Goal: Task Accomplishment & Management: Manage account settings

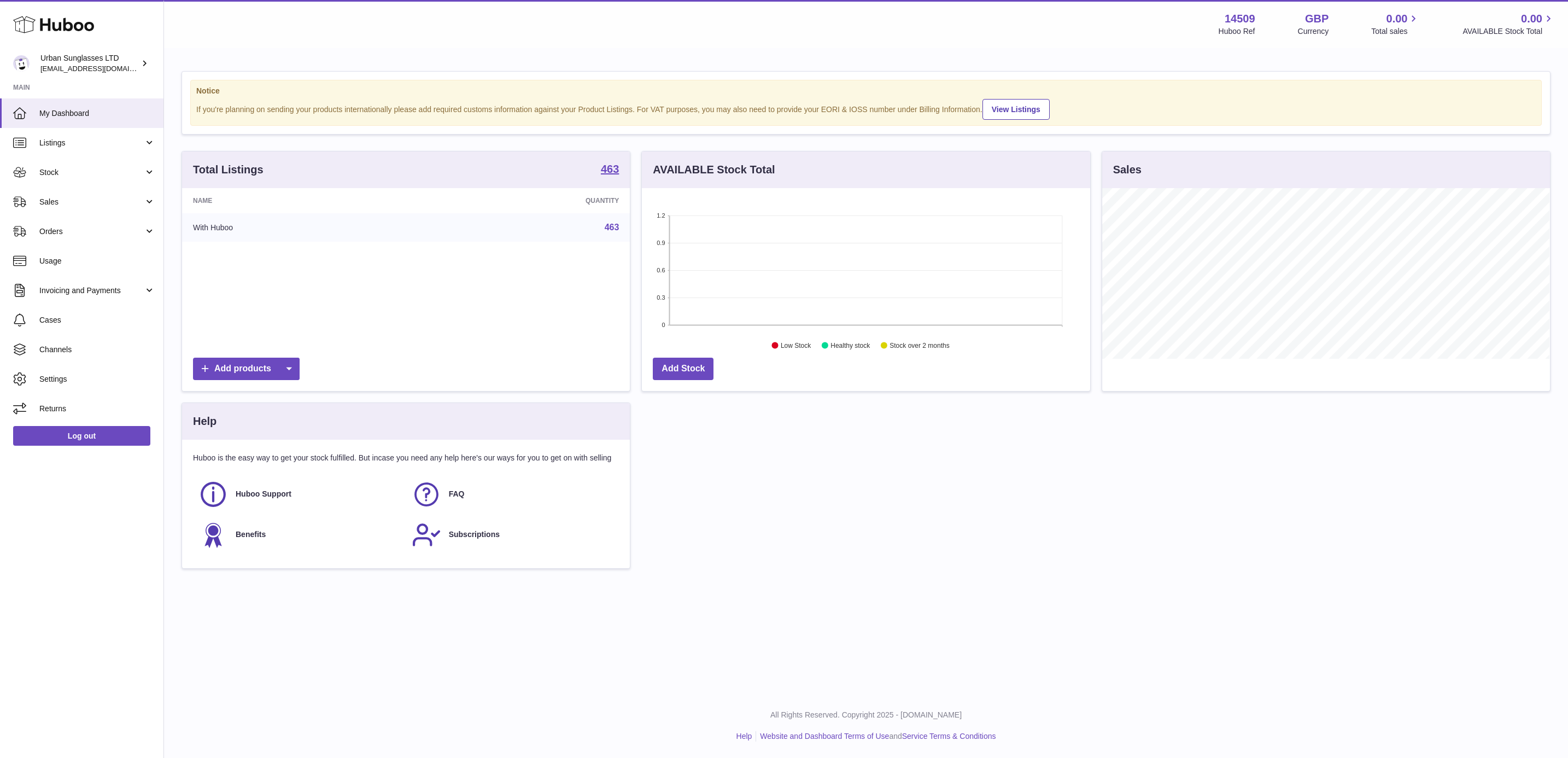
scroll to position [171, 447]
click at [94, 179] on link "Stock" at bounding box center [82, 172] width 164 height 30
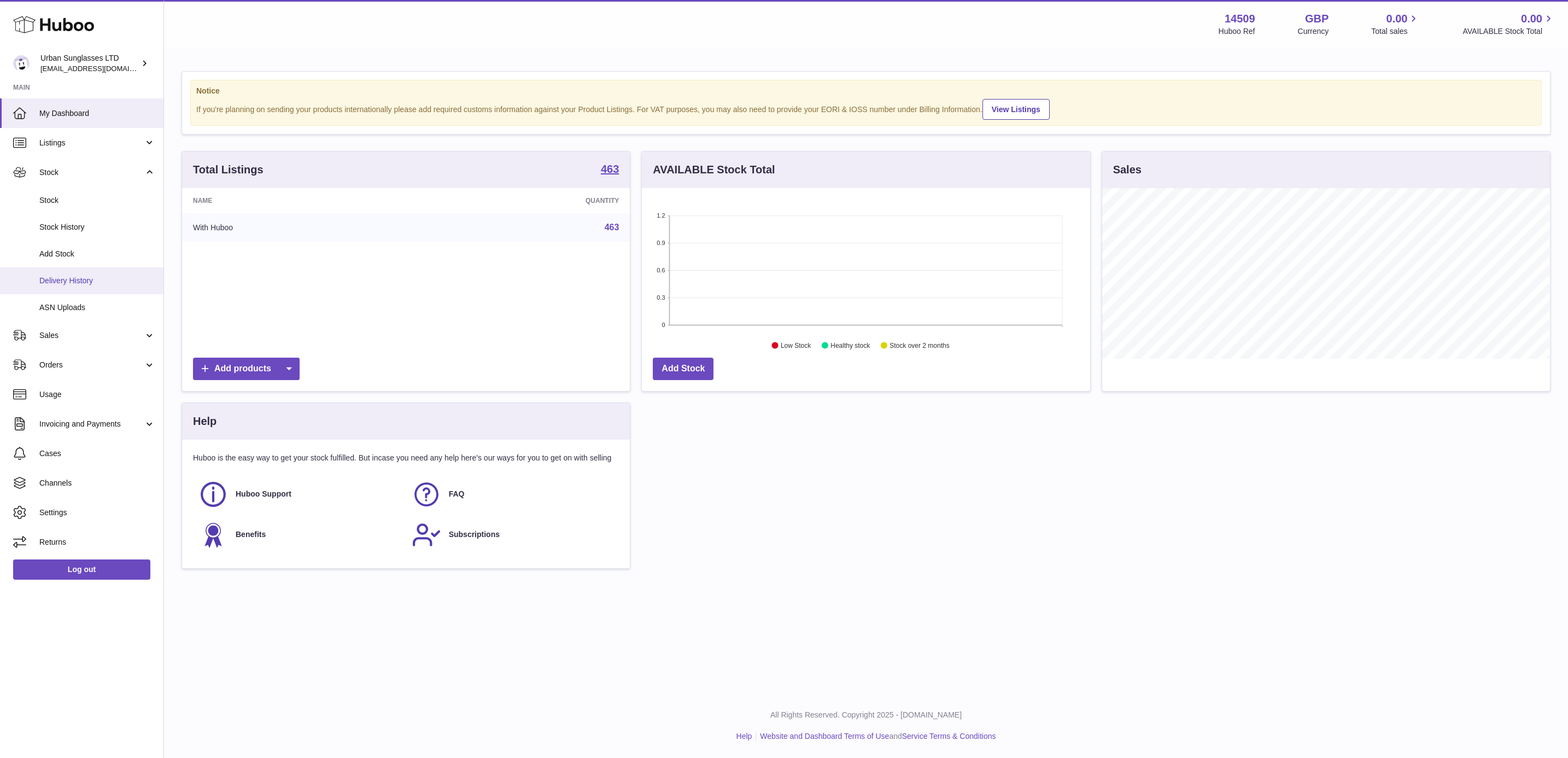
click at [86, 289] on link "Delivery History" at bounding box center [82, 281] width 164 height 27
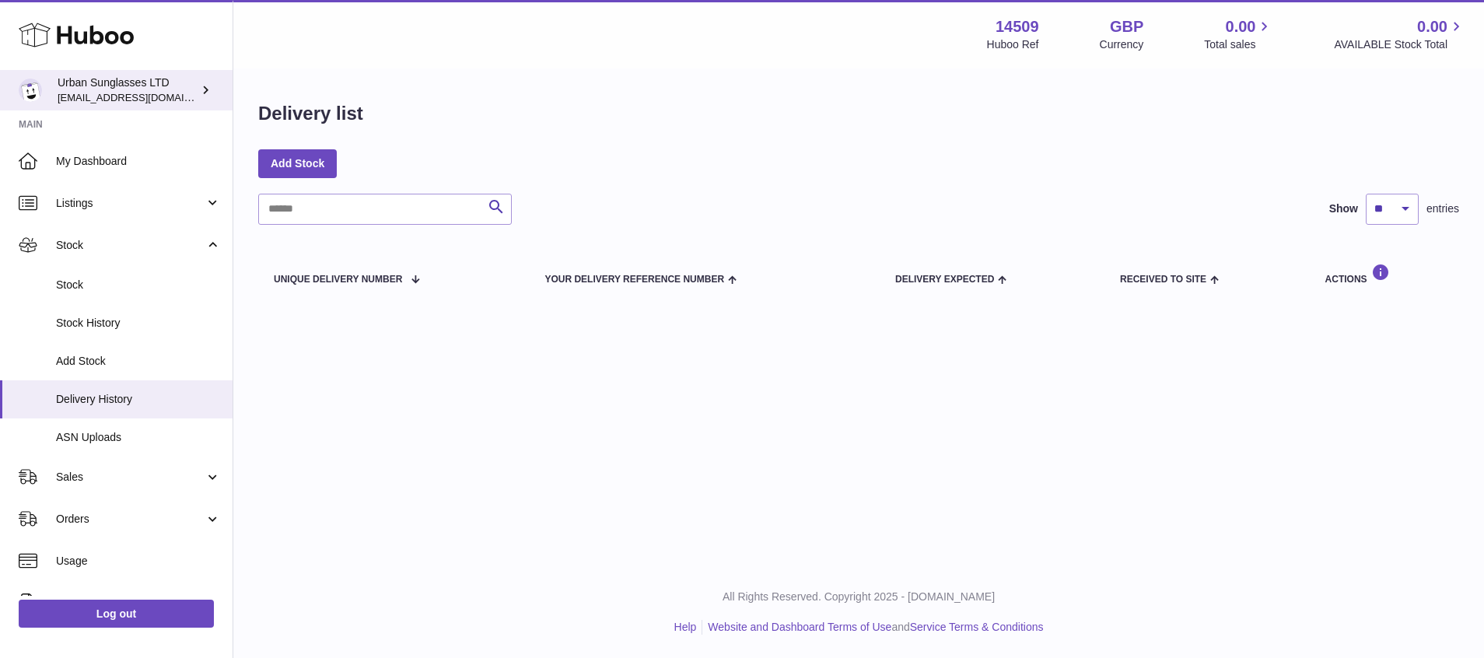
click at [120, 96] on span "[EMAIL_ADDRESS][DOMAIN_NAME]" at bounding box center [143, 97] width 171 height 12
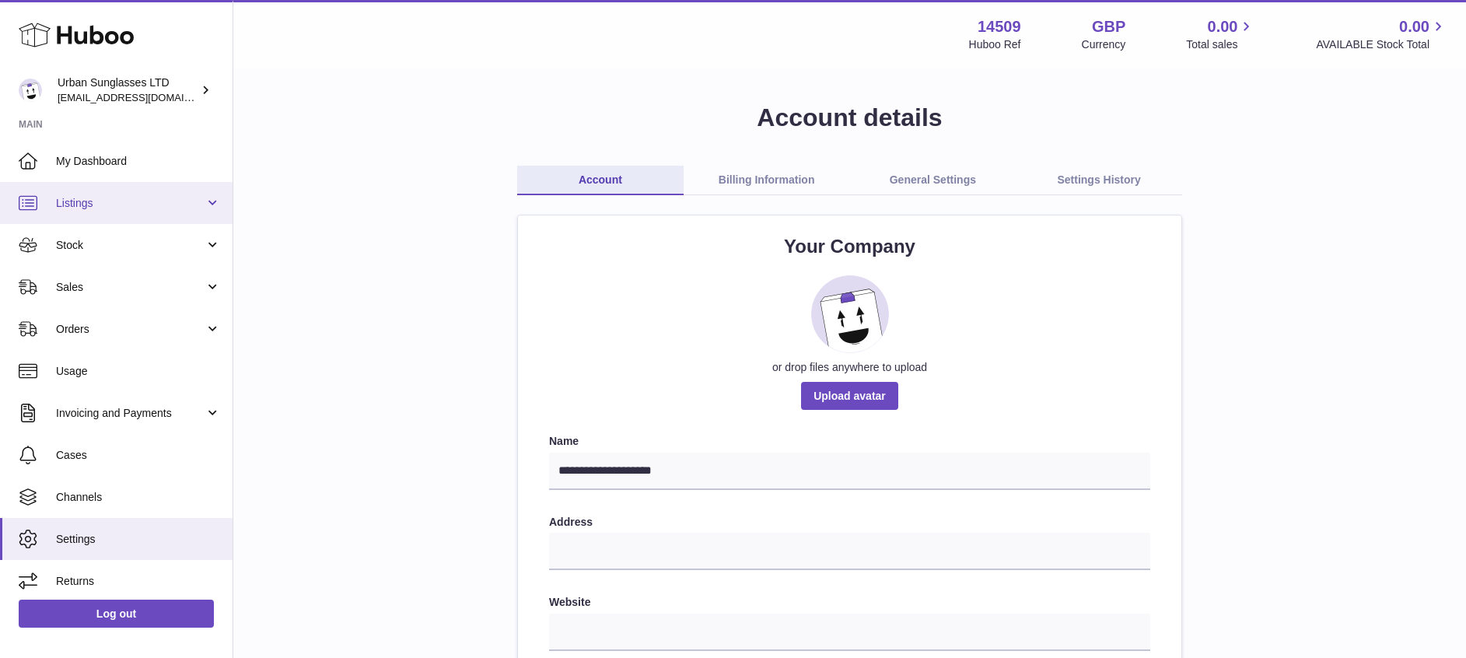
click at [75, 202] on span "Listings" at bounding box center [130, 203] width 149 height 15
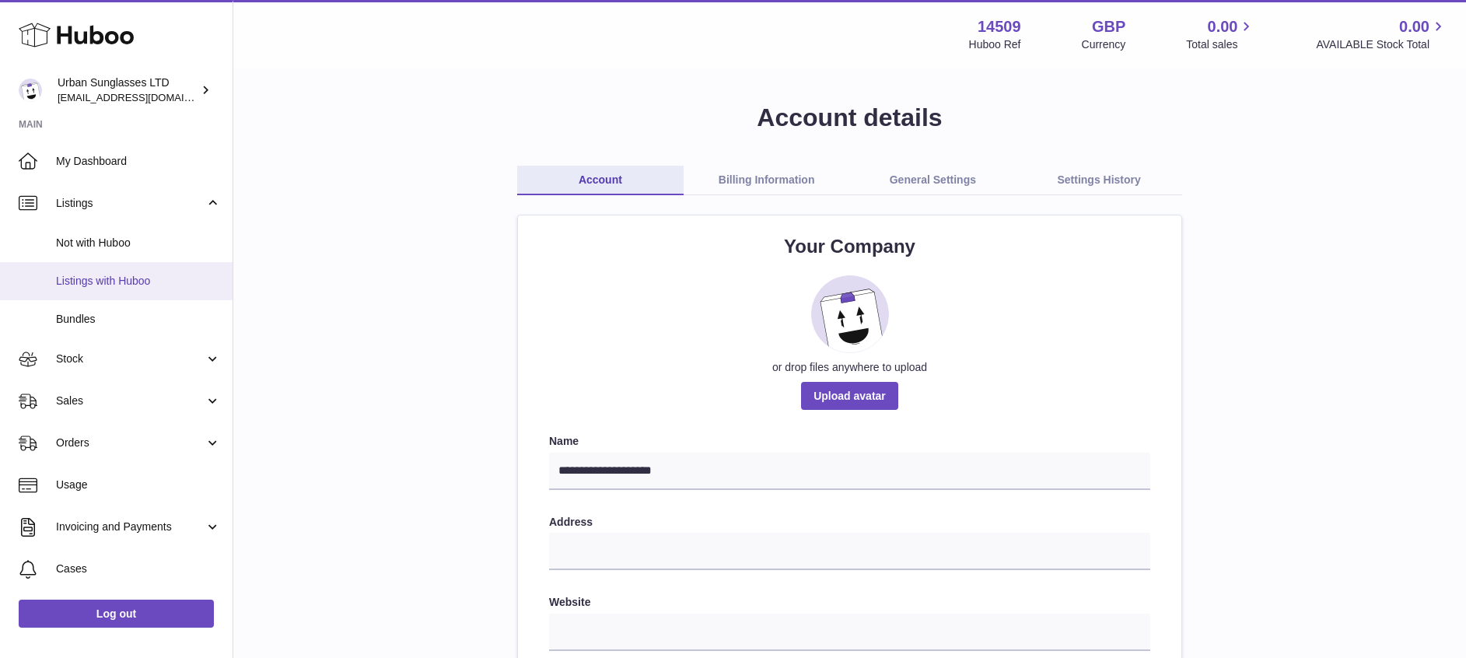
click at [100, 280] on span "Listings with Huboo" at bounding box center [138, 281] width 165 height 15
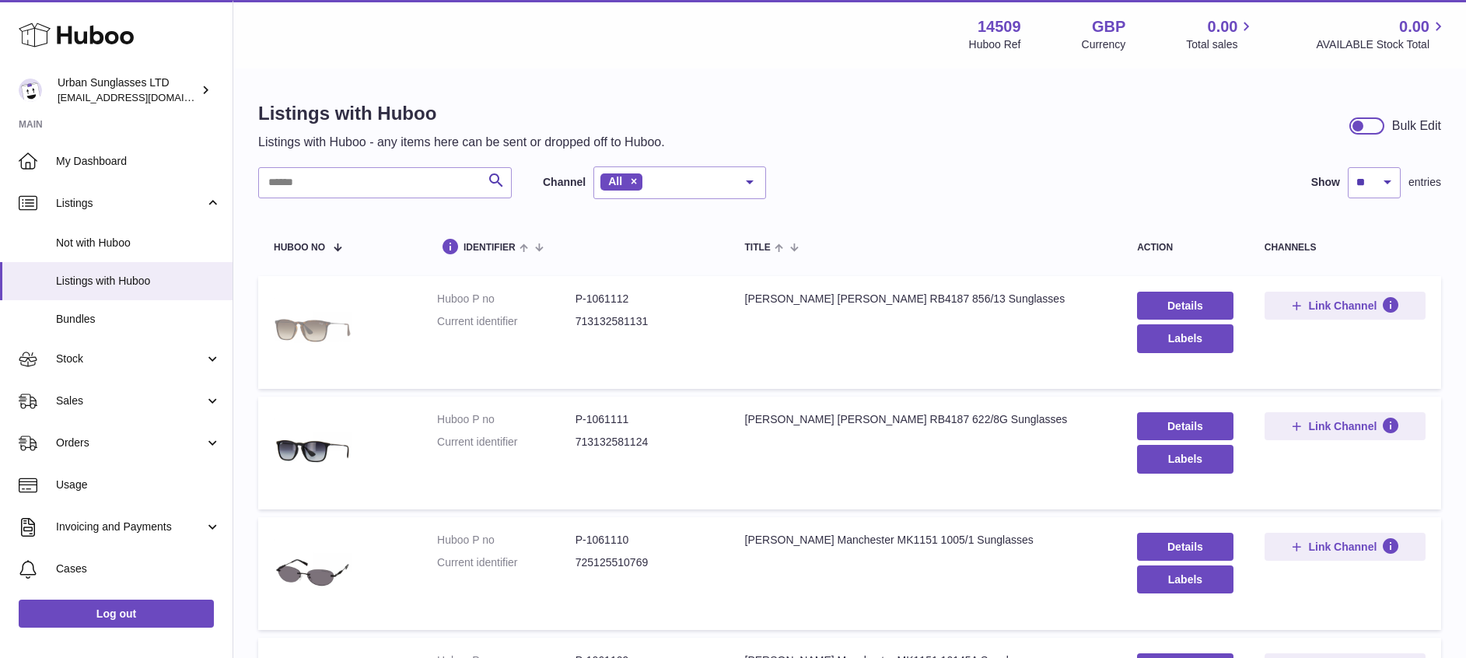
click at [313, 334] on img at bounding box center [313, 331] width 78 height 78
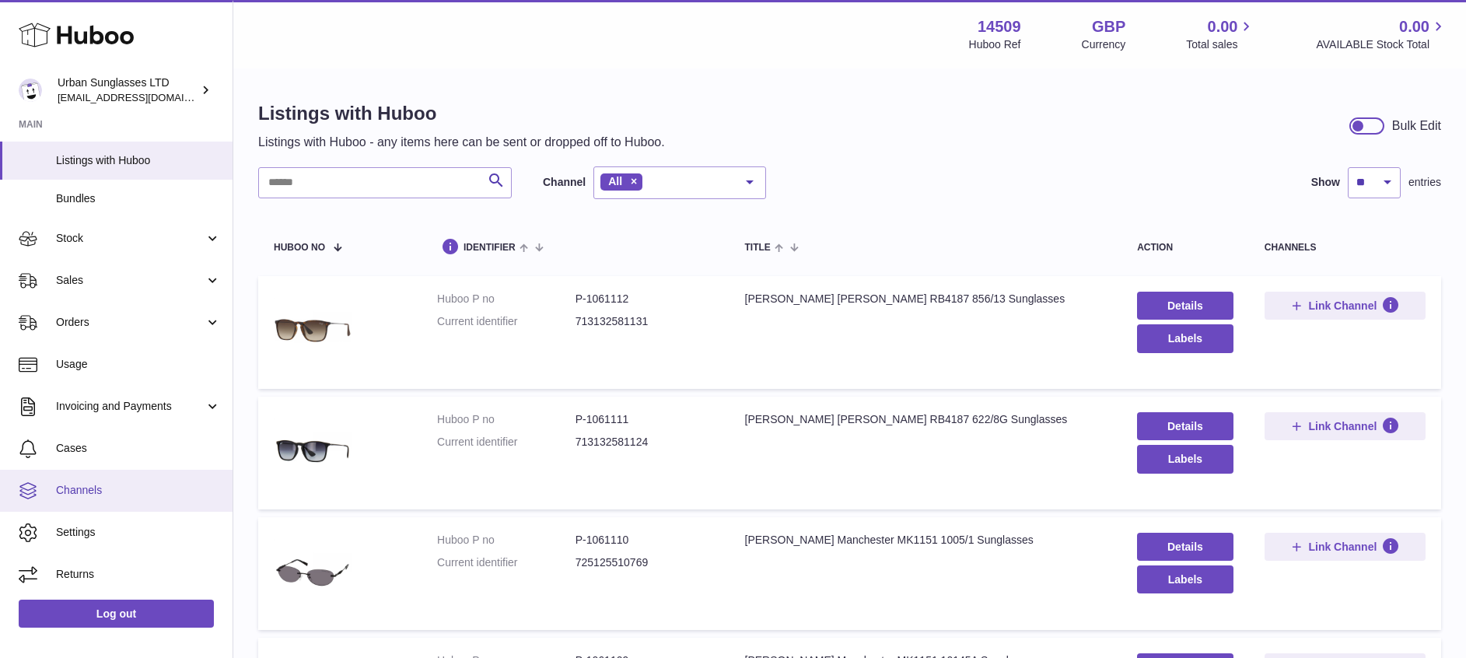
click at [112, 495] on span "Channels" at bounding box center [138, 490] width 165 height 15
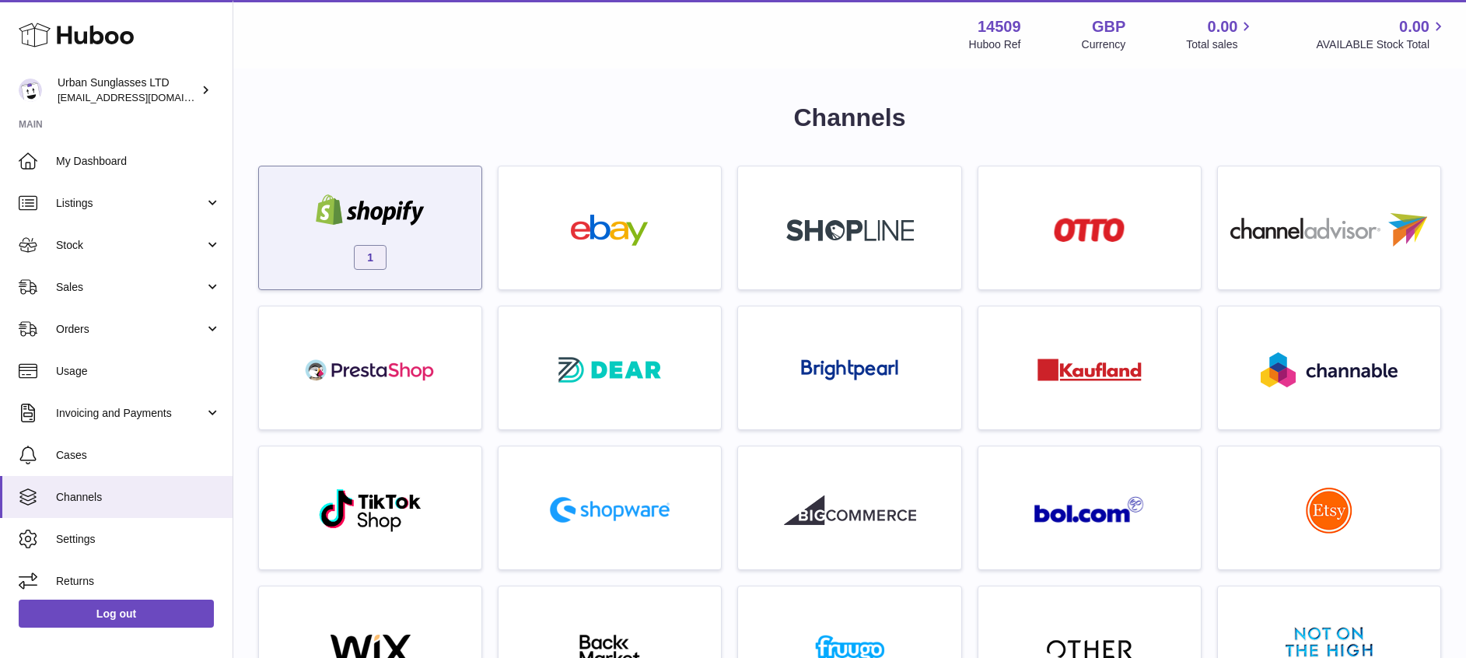
click at [399, 217] on img at bounding box center [370, 209] width 132 height 31
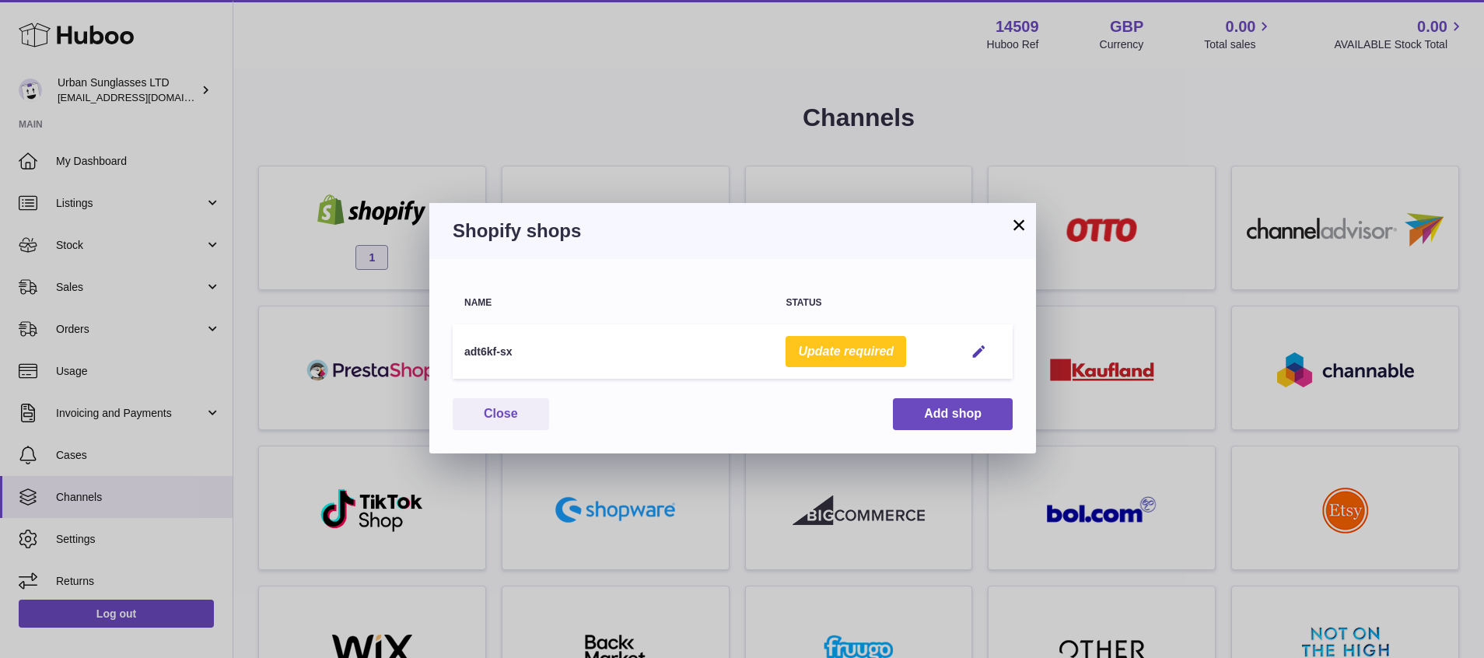
click at [825, 355] on button "Update required" at bounding box center [846, 352] width 121 height 32
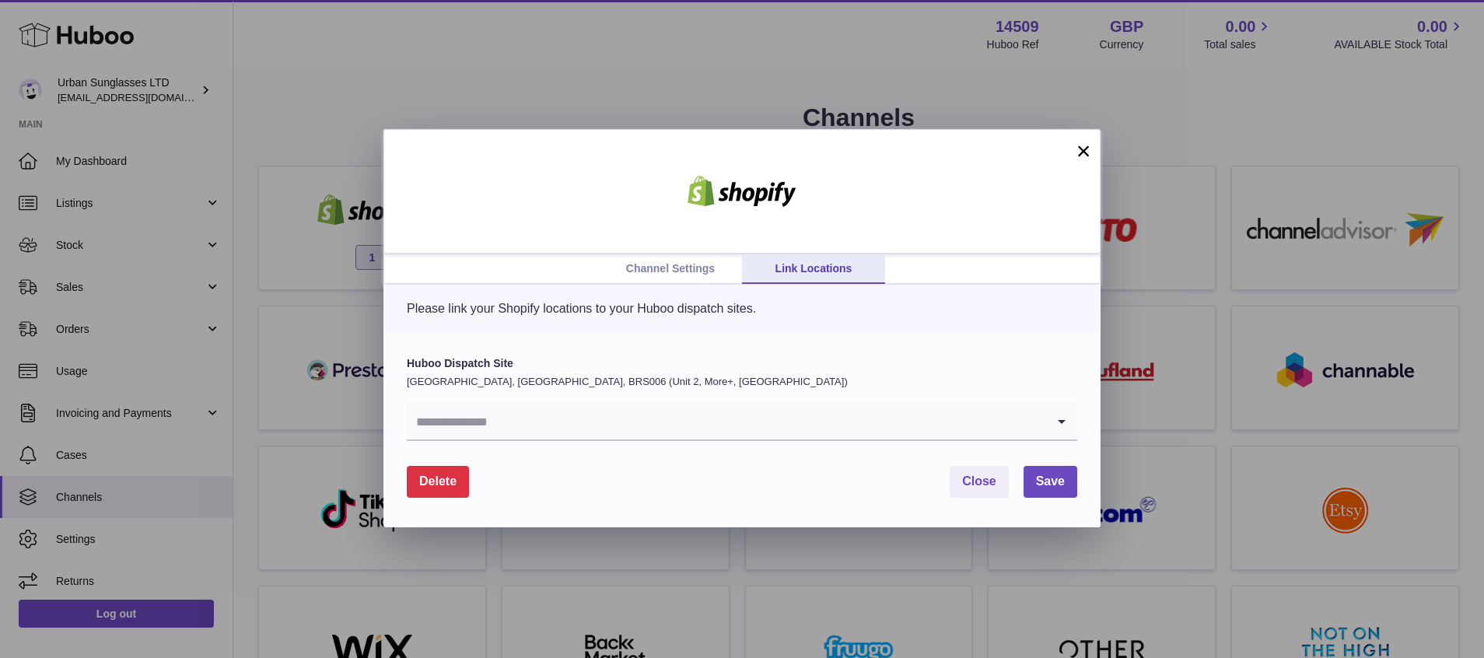
click at [677, 280] on link "Channel Settings" at bounding box center [670, 269] width 143 height 30
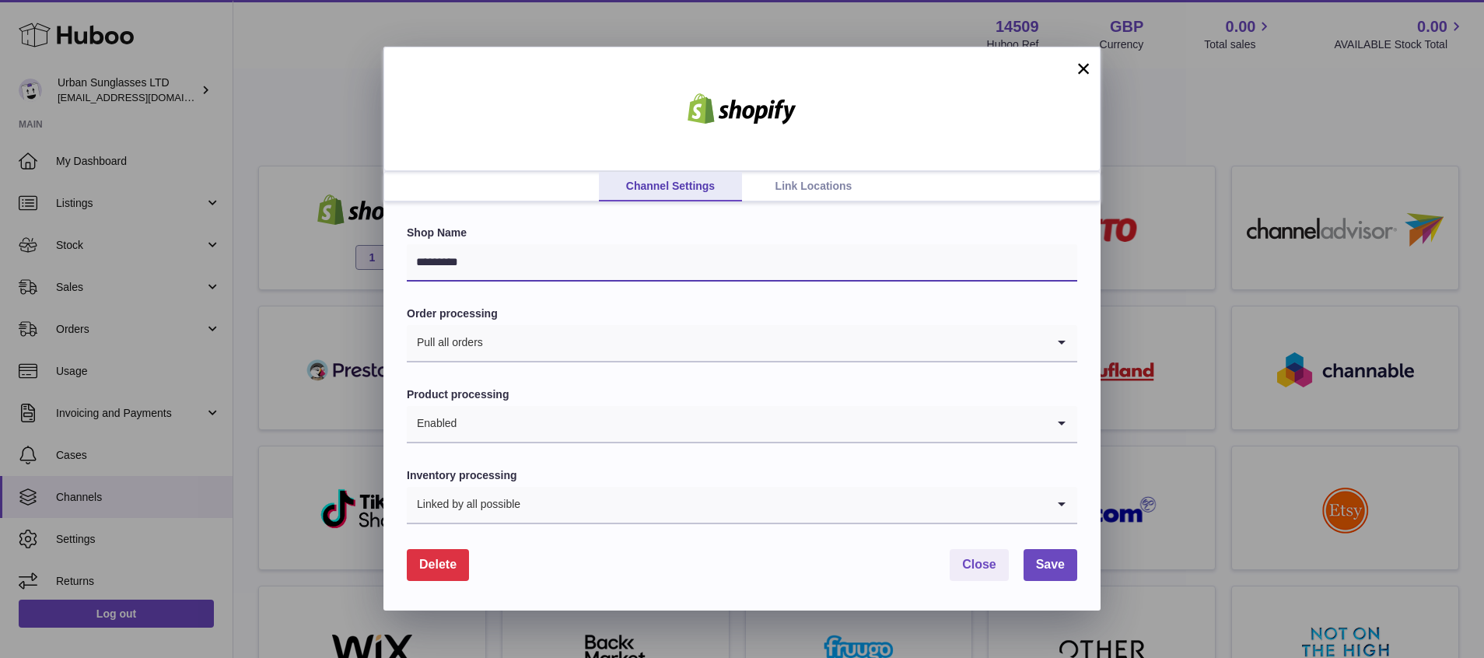
drag, startPoint x: 483, startPoint y: 249, endPoint x: 397, endPoint y: 257, distance: 85.9
click at [397, 257] on div "Shop Name ********* Order processing Pull all orders Loading... Product process…" at bounding box center [741, 406] width 717 height 408
click at [793, 184] on link "Link Locations" at bounding box center [813, 187] width 143 height 30
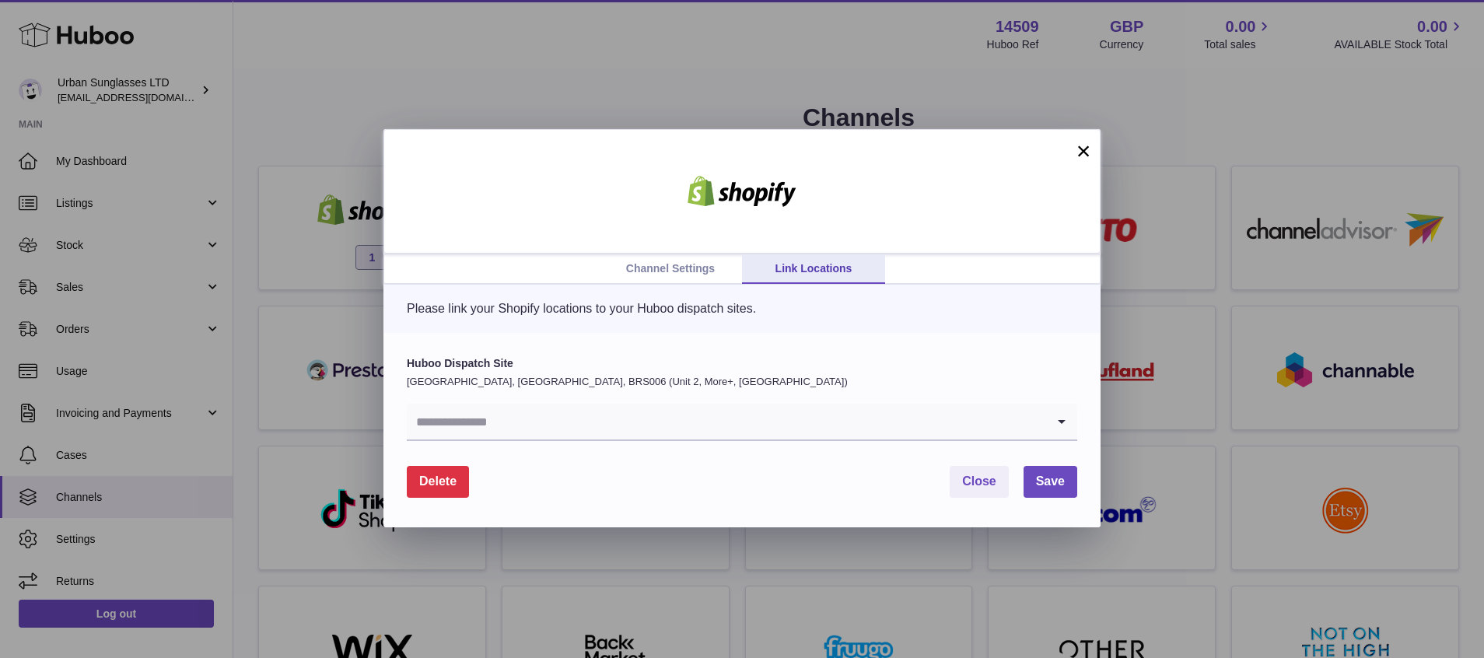
click at [681, 271] on link "Channel Settings" at bounding box center [670, 269] width 143 height 30
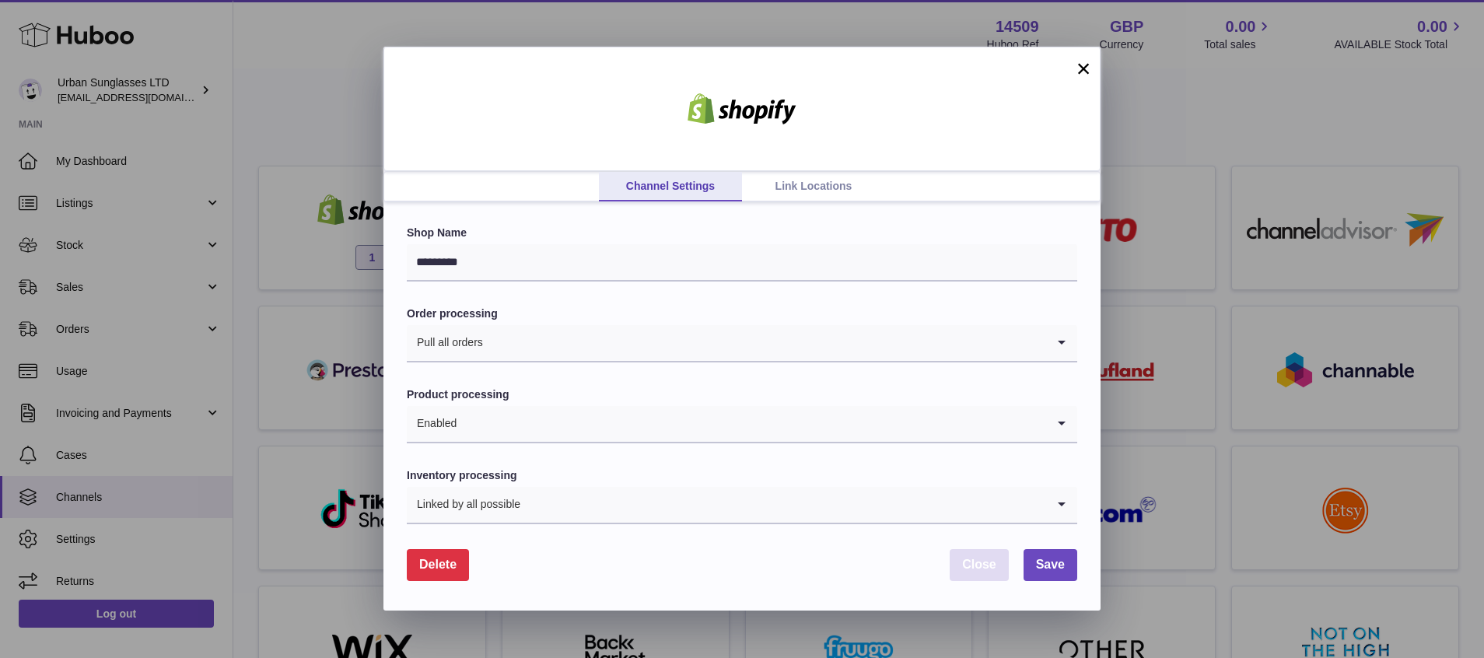
click at [974, 569] on span "Close" at bounding box center [979, 564] width 34 height 13
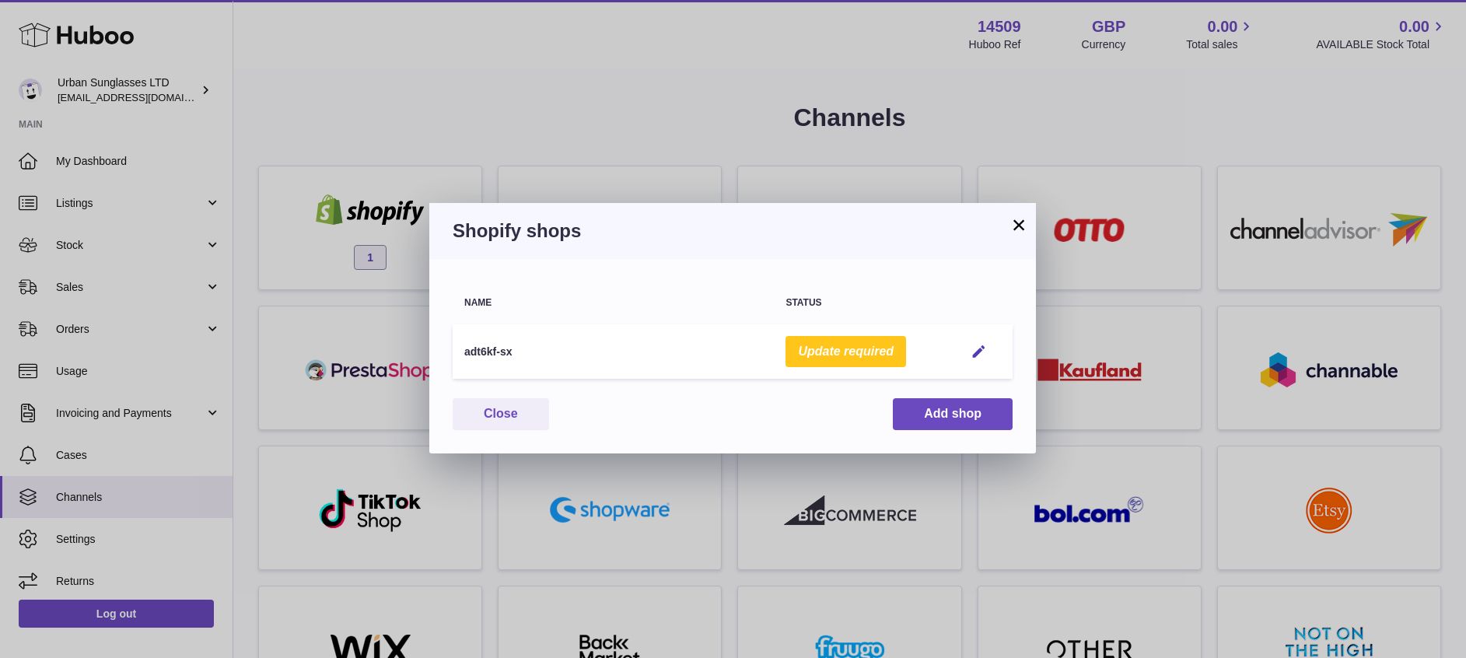
click at [1013, 215] on button "×" at bounding box center [1019, 224] width 19 height 19
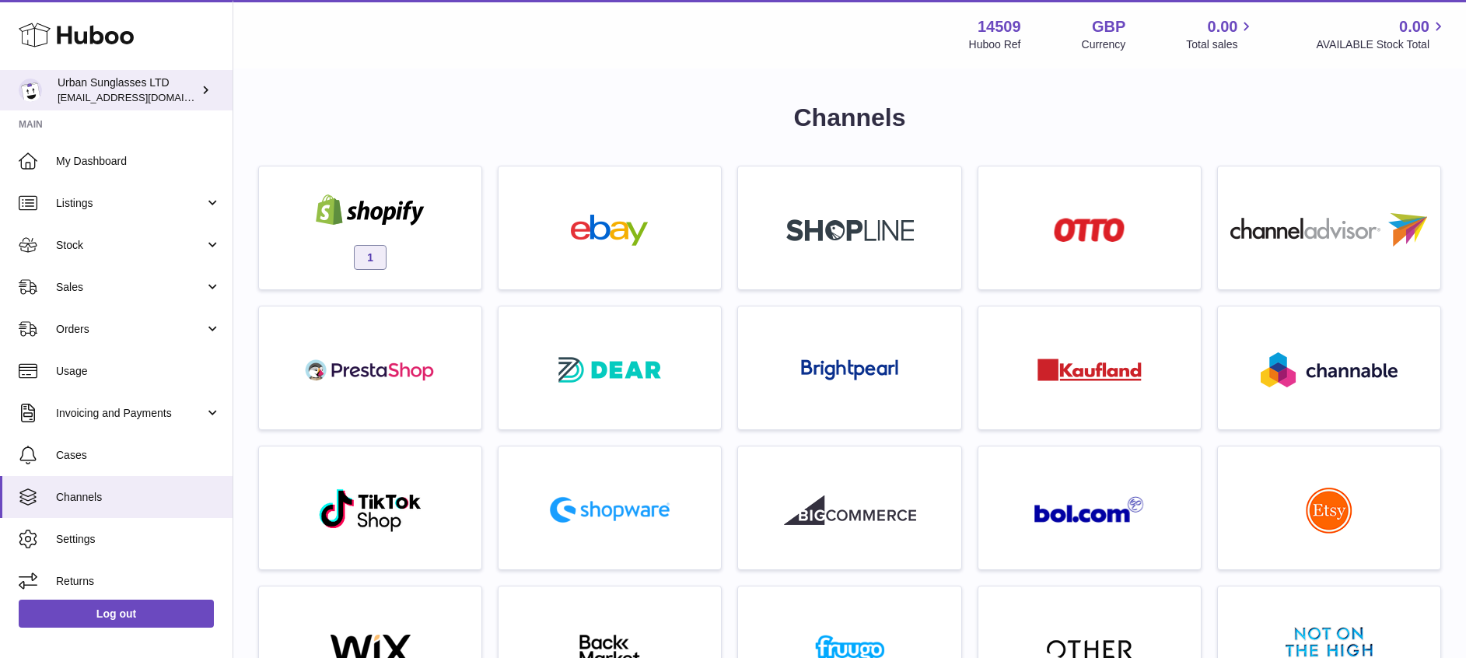
click at [148, 94] on span "[EMAIL_ADDRESS][DOMAIN_NAME]" at bounding box center [143, 97] width 171 height 12
